Goal: Task Accomplishment & Management: Manage account settings

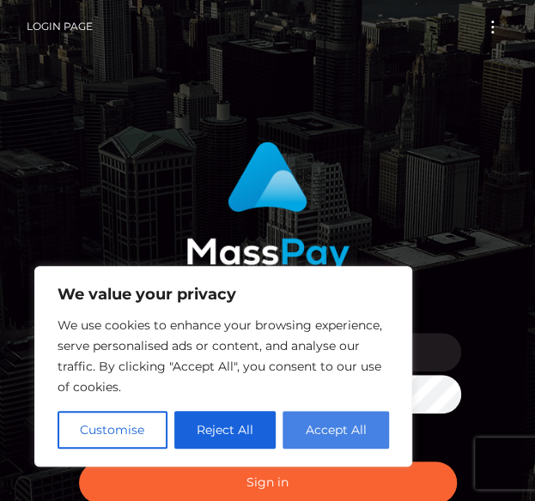
click at [332, 430] on button "Accept All" at bounding box center [335, 430] width 106 height 38
checkbox input "true"
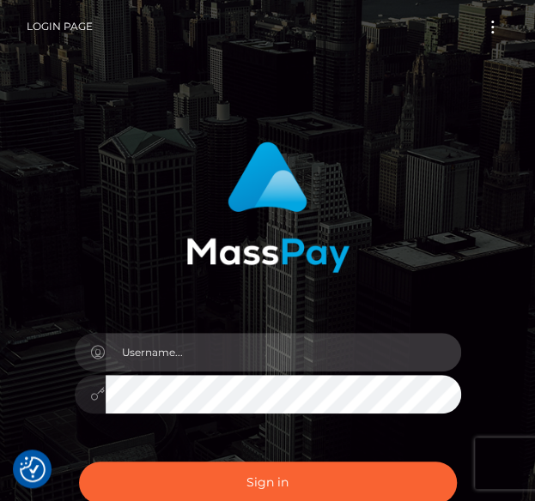
click at [148, 358] on input "text" at bounding box center [283, 352] width 355 height 39
click at [123, 350] on input "jenkinsenpickles@gmail.com" at bounding box center [283, 352] width 355 height 39
type input "Jenkinsenpickles@gmail.com"
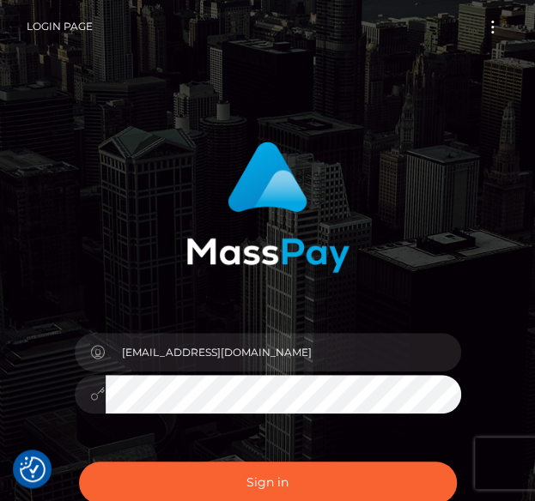
click at [79, 462] on button "Sign in" at bounding box center [268, 483] width 378 height 42
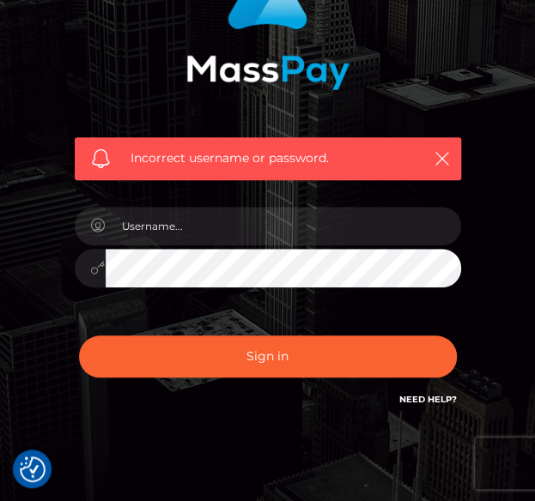
scroll to position [161, 0]
